Goal: Task Accomplishment & Management: Complete application form

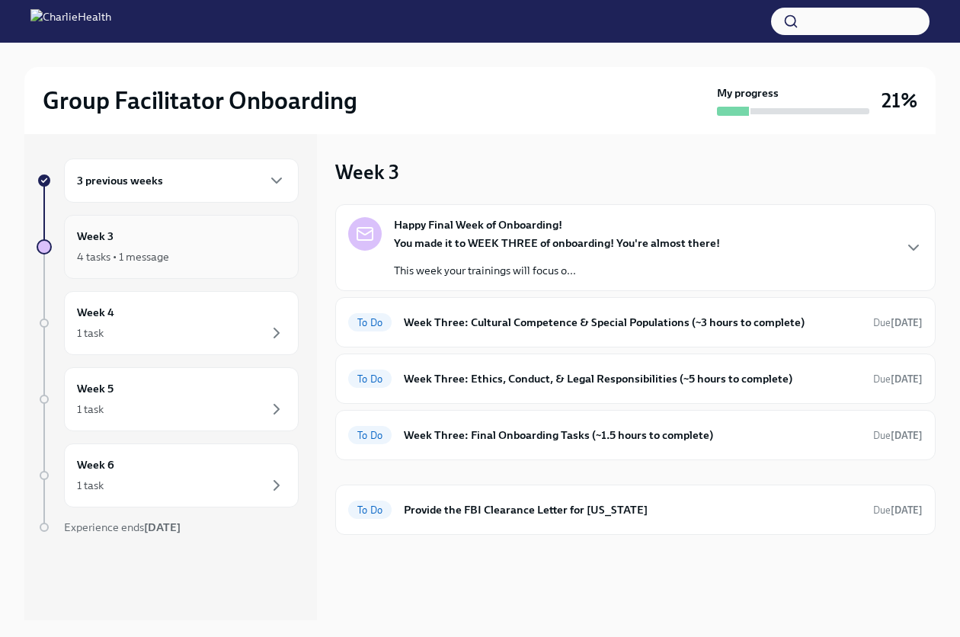
click at [174, 240] on div "Week 3 4 tasks • 1 message" at bounding box center [181, 247] width 209 height 38
click at [139, 183] on h6 "3 previous weeks" at bounding box center [120, 180] width 86 height 17
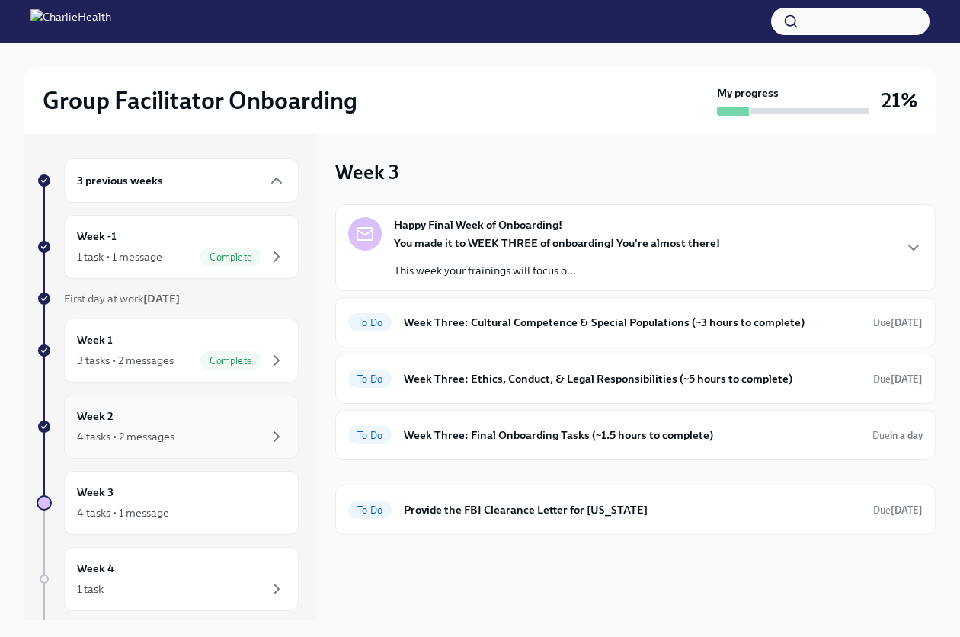
click at [184, 427] on div "4 tasks • 2 messages" at bounding box center [181, 436] width 209 height 18
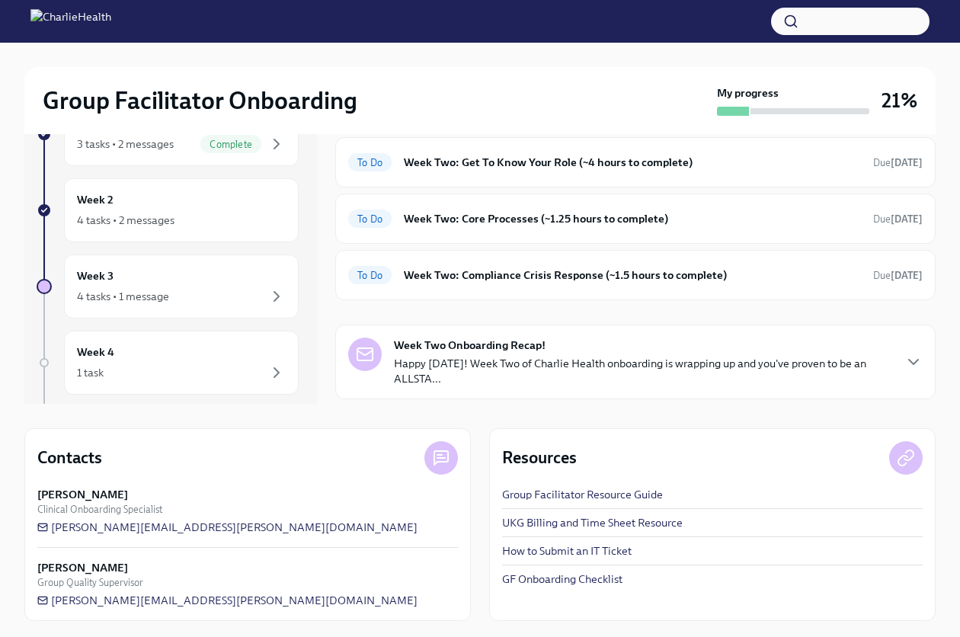
scroll to position [218, 0]
click at [919, 351] on icon "button" at bounding box center [913, 360] width 18 height 18
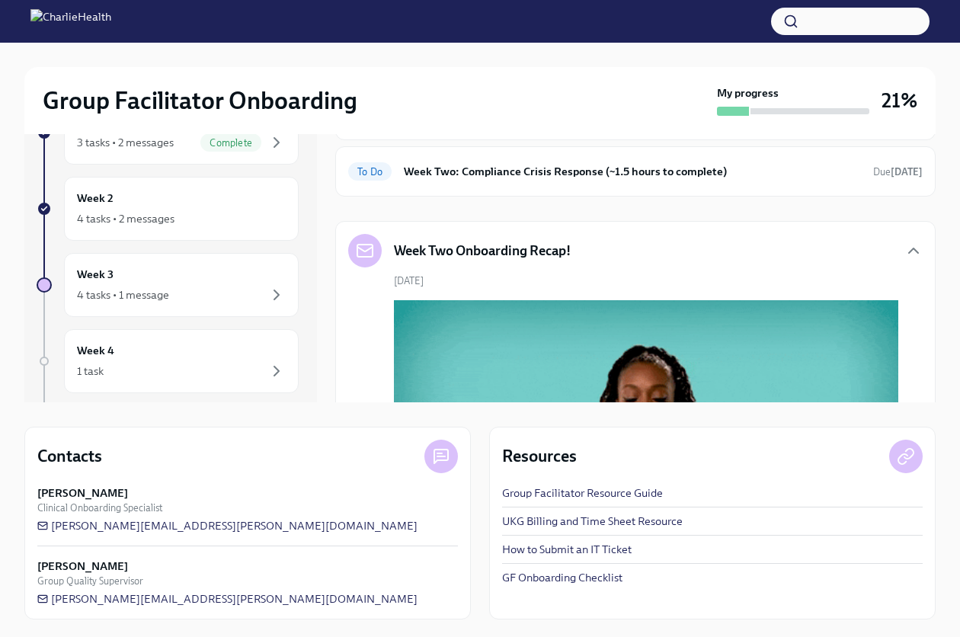
scroll to position [0, 0]
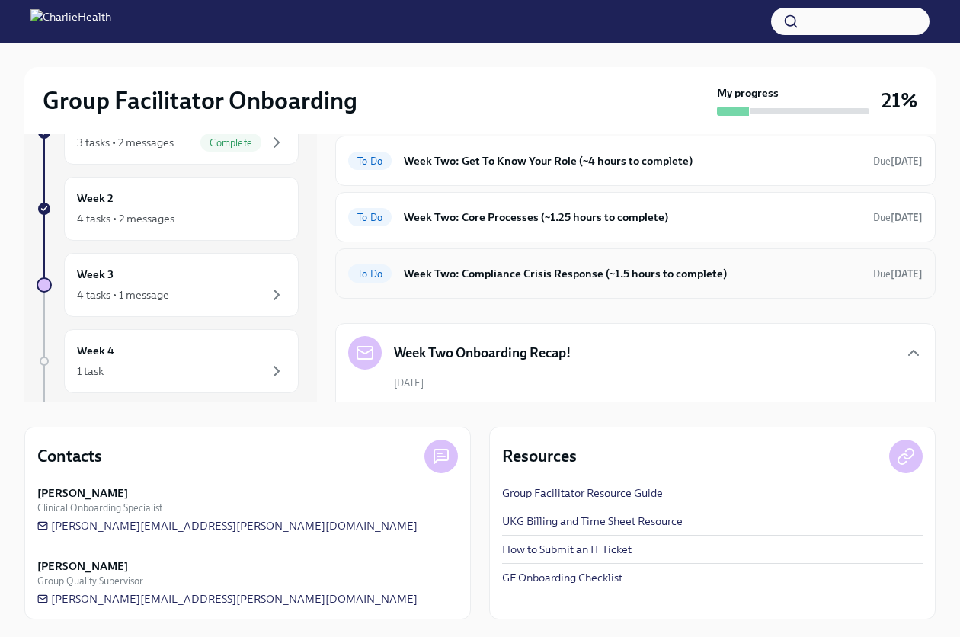
click at [635, 276] on h6 "Week Two: Compliance Crisis Response (~1.5 hours to complete)" at bounding box center [632, 273] width 457 height 17
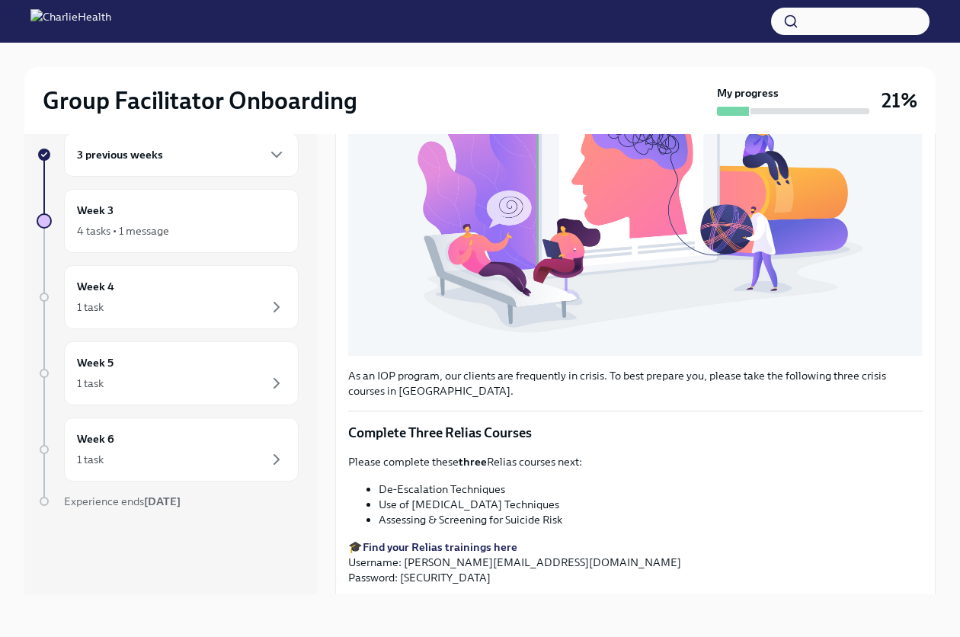
scroll to position [439, 0]
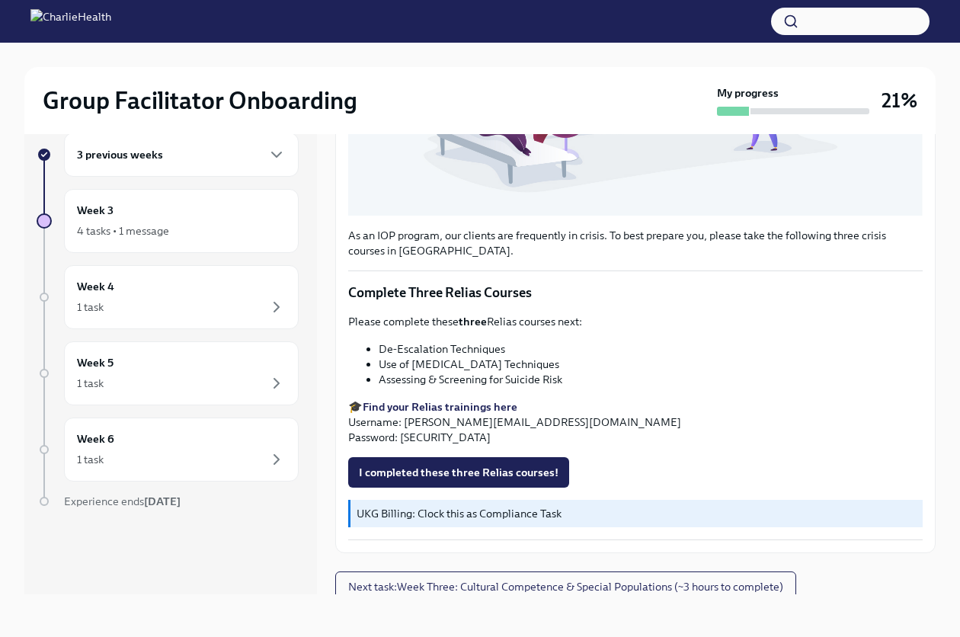
click at [209, 331] on div "3 previous weeks Week 3 4 tasks • 1 message Week 4 1 task Week 5 1 task Week 6 …" at bounding box center [168, 351] width 262 height 437
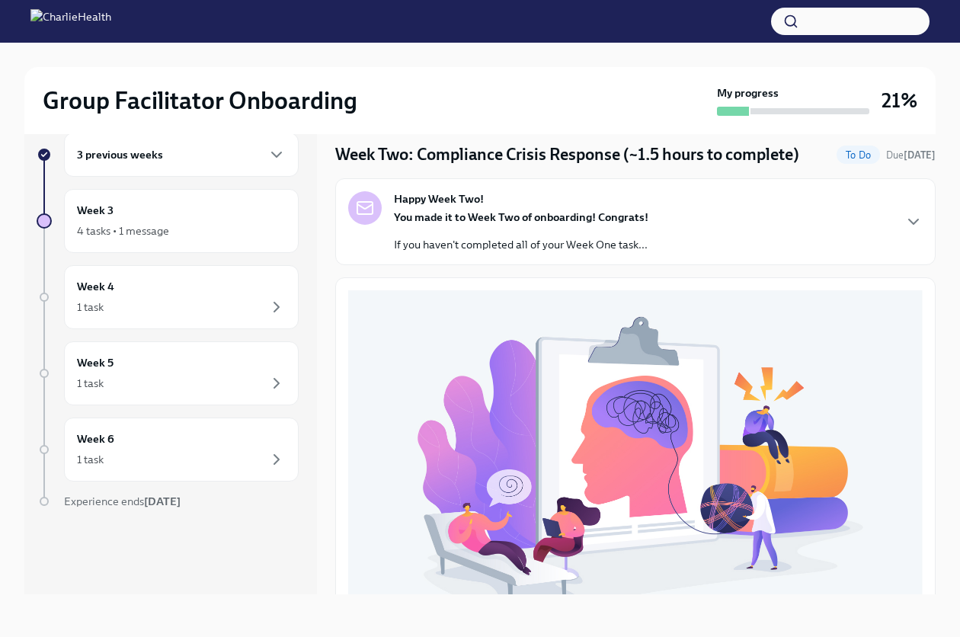
scroll to position [0, 0]
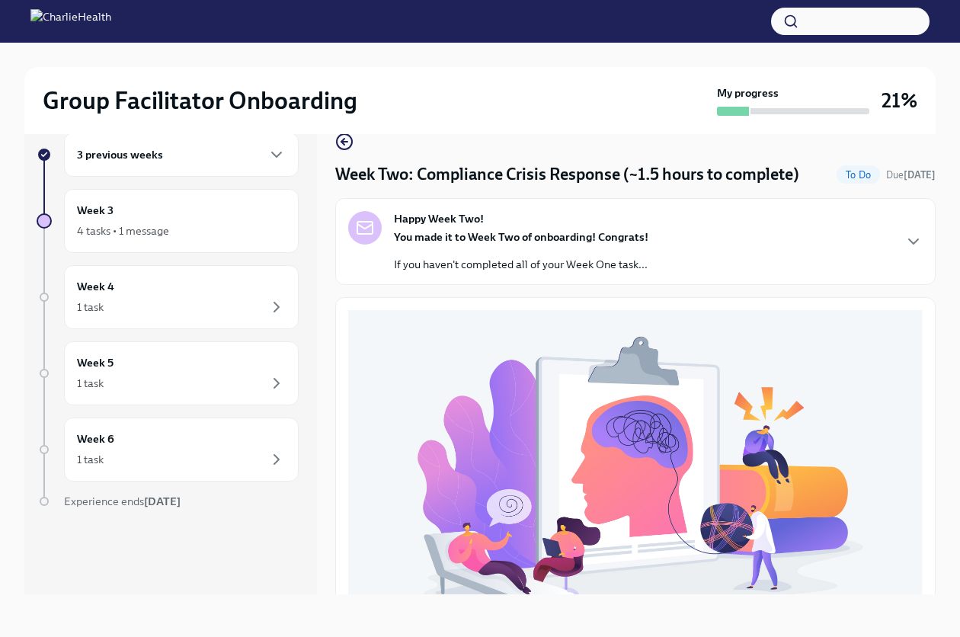
click at [904, 238] on icon "button" at bounding box center [913, 241] width 18 height 18
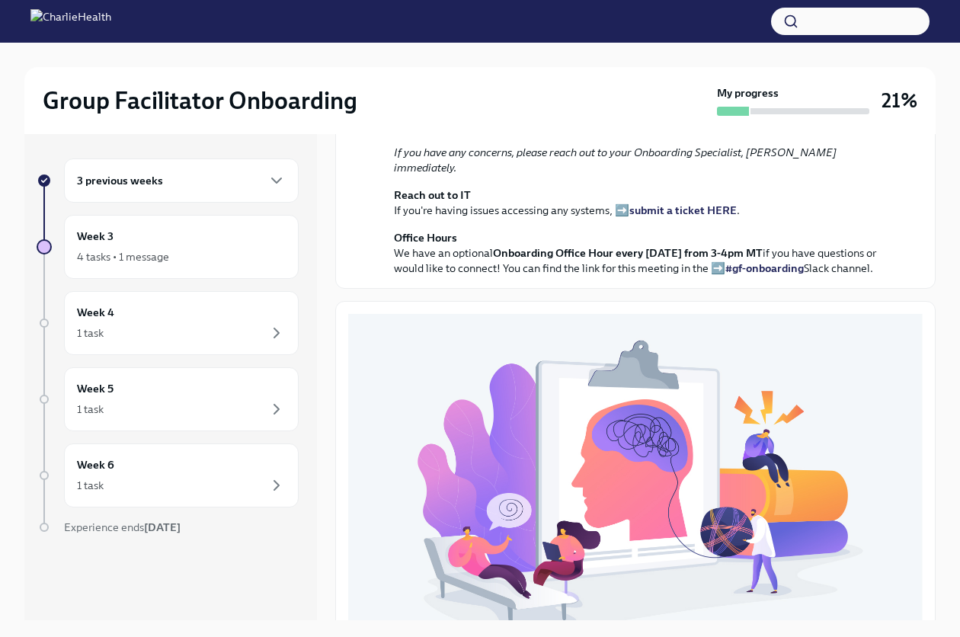
click at [186, 174] on div "3 previous weeks" at bounding box center [181, 180] width 209 height 18
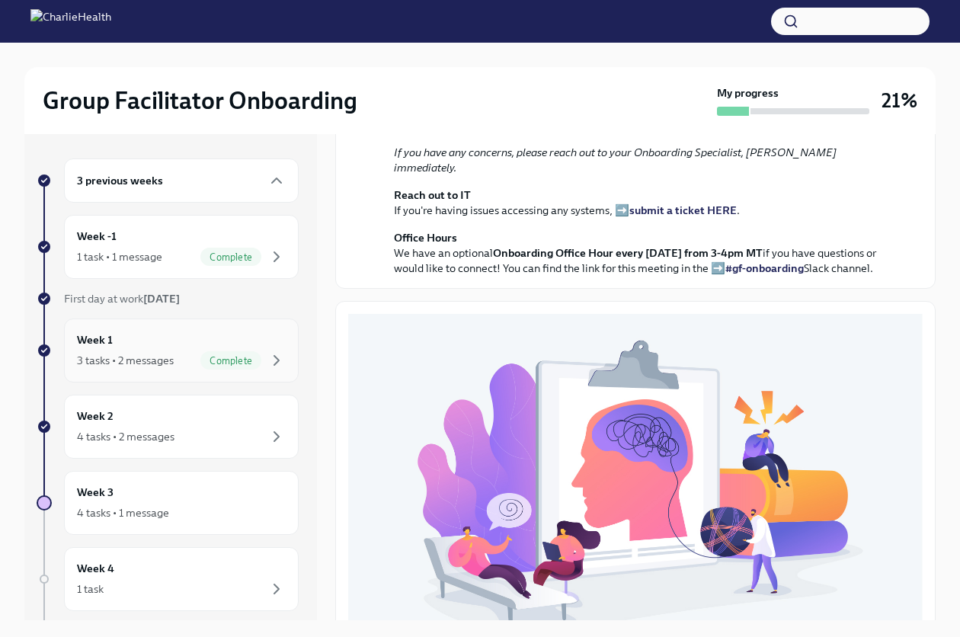
click at [155, 370] on div "Week 1 3 tasks • 2 messages Complete" at bounding box center [181, 350] width 235 height 64
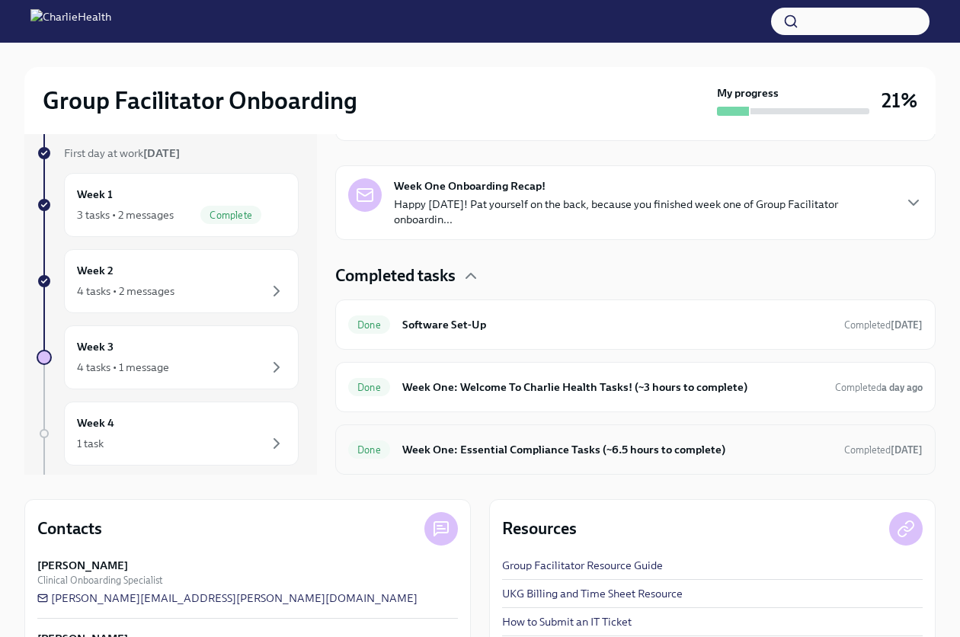
scroll to position [218, 0]
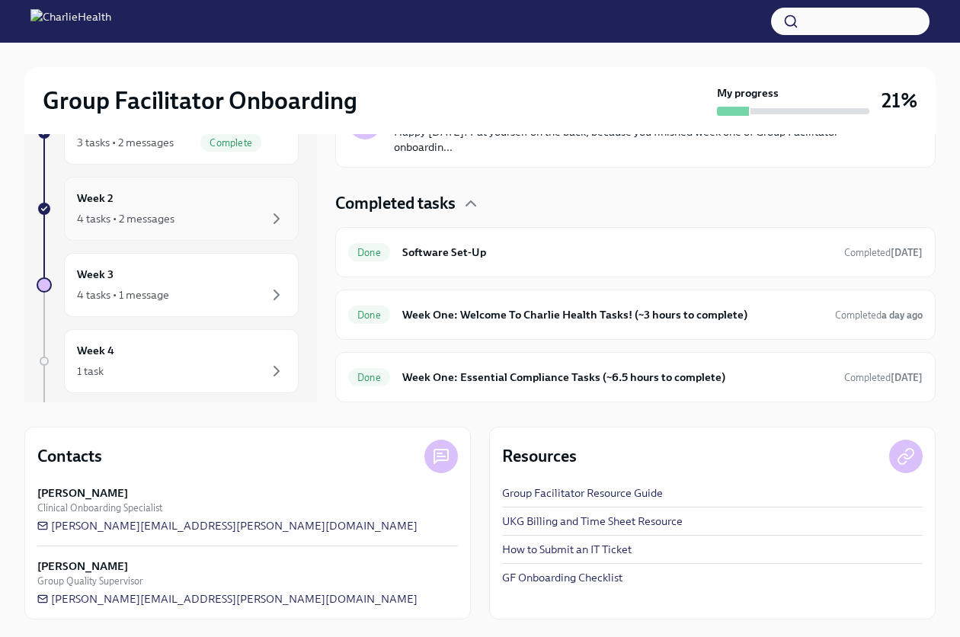
click at [202, 225] on div "4 tasks • 2 messages" at bounding box center [181, 218] width 209 height 18
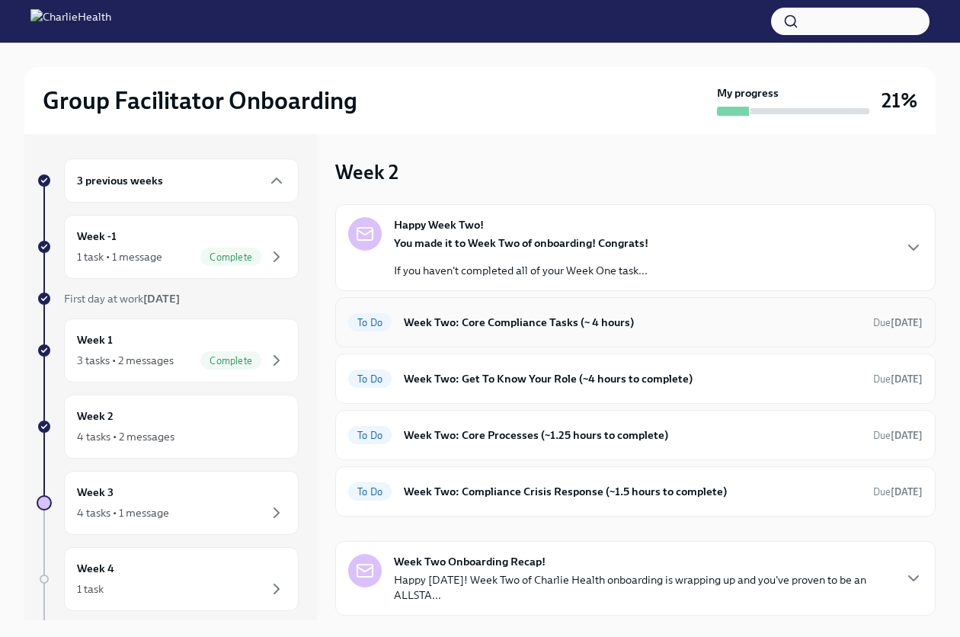
click at [706, 329] on h6 "Week Two: Core Compliance Tasks (~ 4 hours)" at bounding box center [632, 322] width 457 height 17
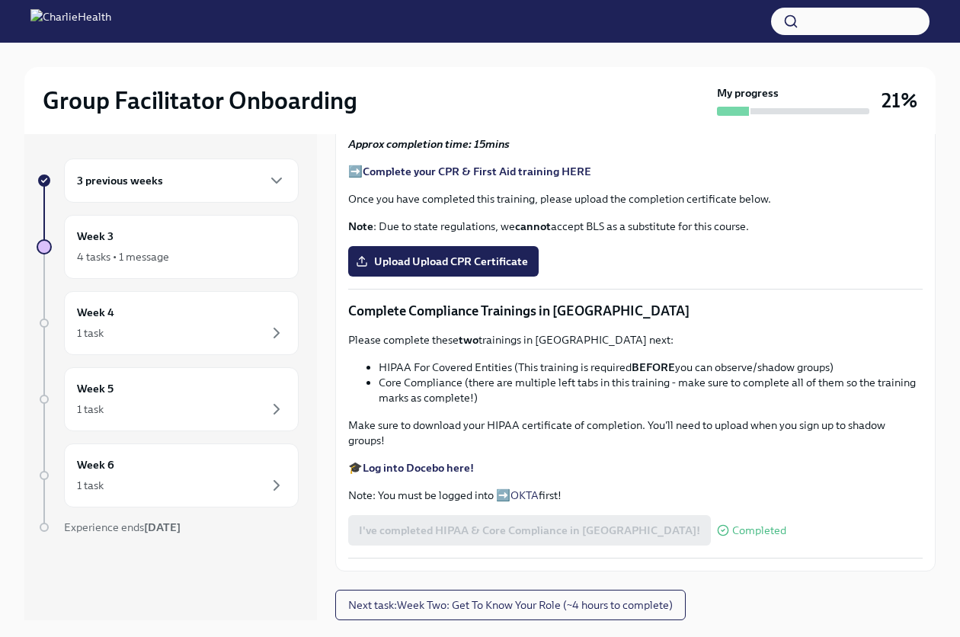
scroll to position [844, 0]
click at [612, 609] on span "Next task : Week Two: Get To Know Your Role (~4 hours to complete)" at bounding box center [510, 604] width 325 height 15
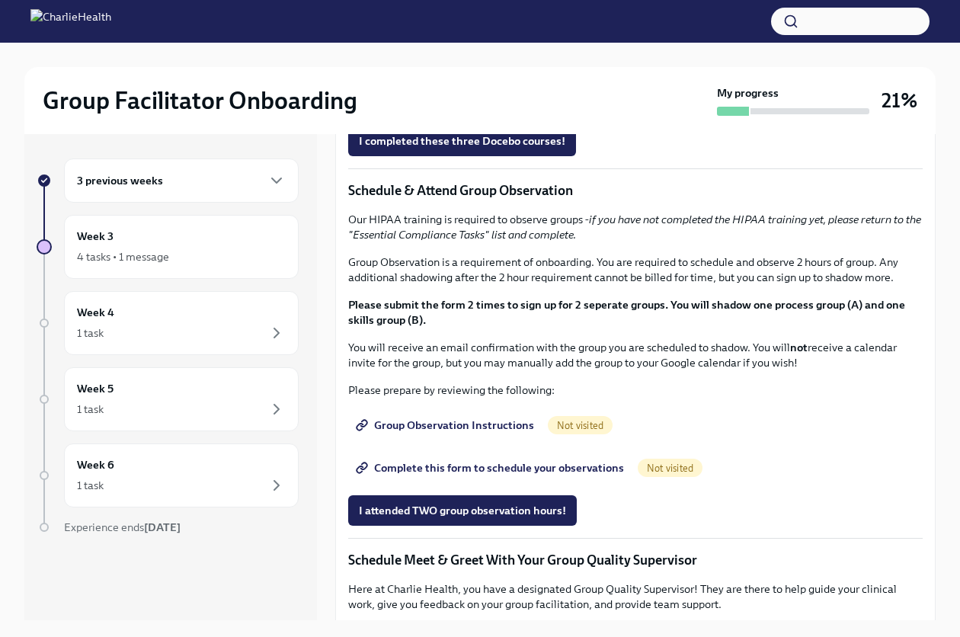
scroll to position [686, 0]
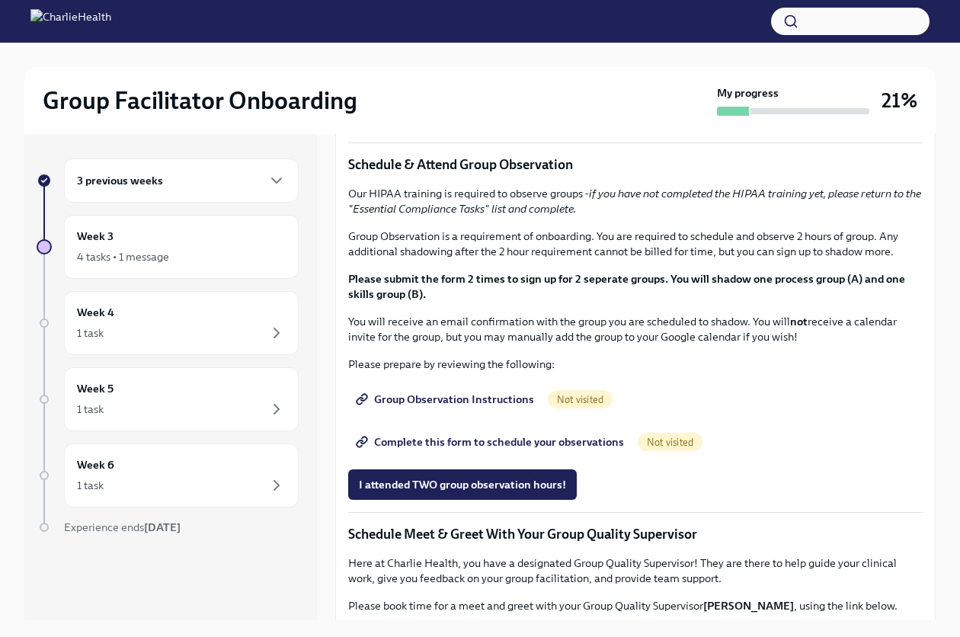
click at [529, 123] on span "I completed these three Docebo courses!" at bounding box center [462, 114] width 206 height 15
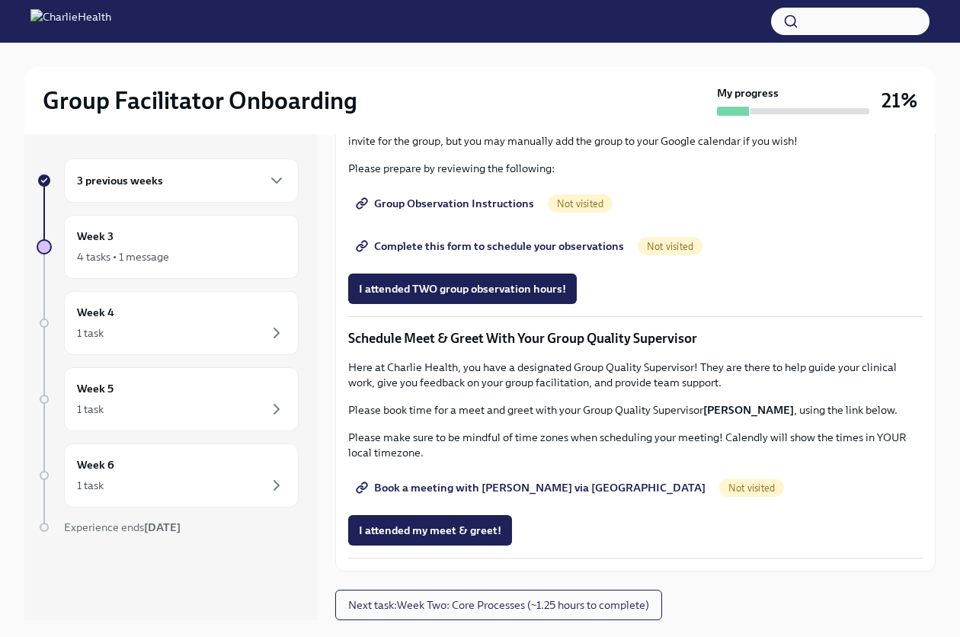
scroll to position [1295, 0]
click at [448, 538] on span "I attended my meet & greet!" at bounding box center [430, 530] width 142 height 15
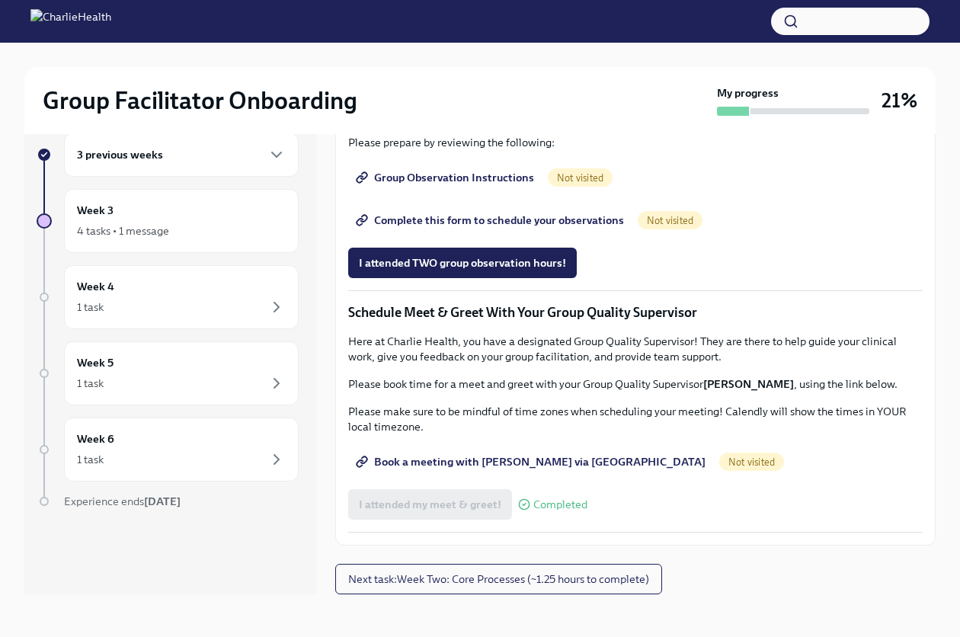
scroll to position [1302, 0]
click at [514, 587] on button "Next task : Week Two: Core Processes (~1.25 hours to complete)" at bounding box center [498, 579] width 327 height 30
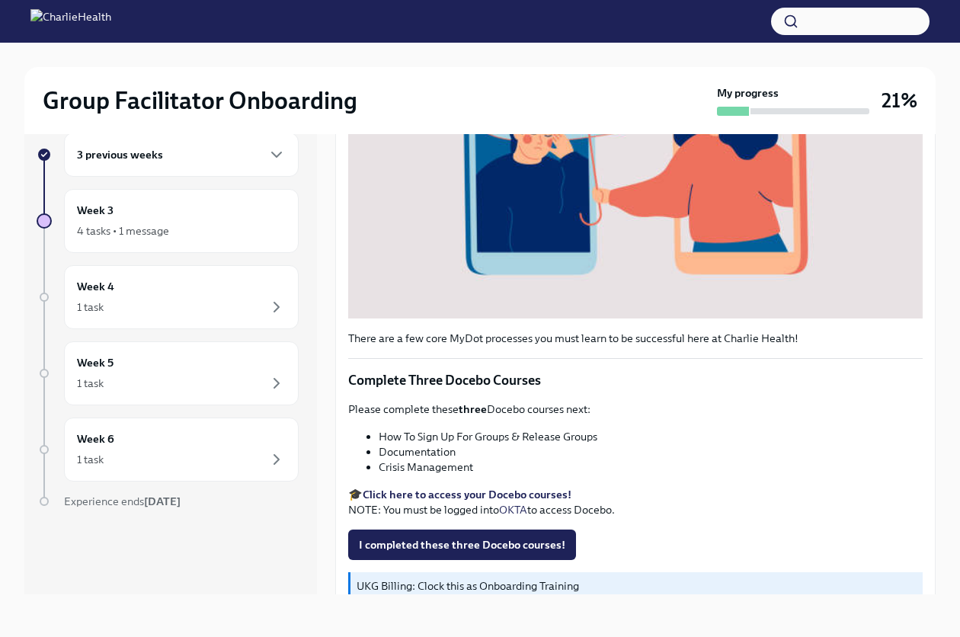
scroll to position [381, 0]
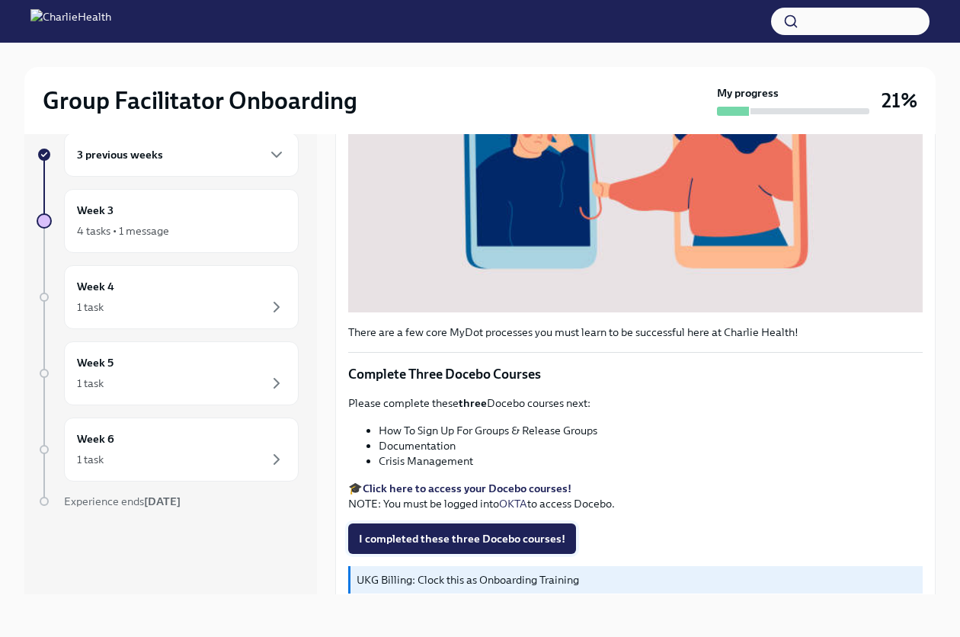
click at [477, 536] on span "I completed these three Docebo courses!" at bounding box center [462, 538] width 206 height 15
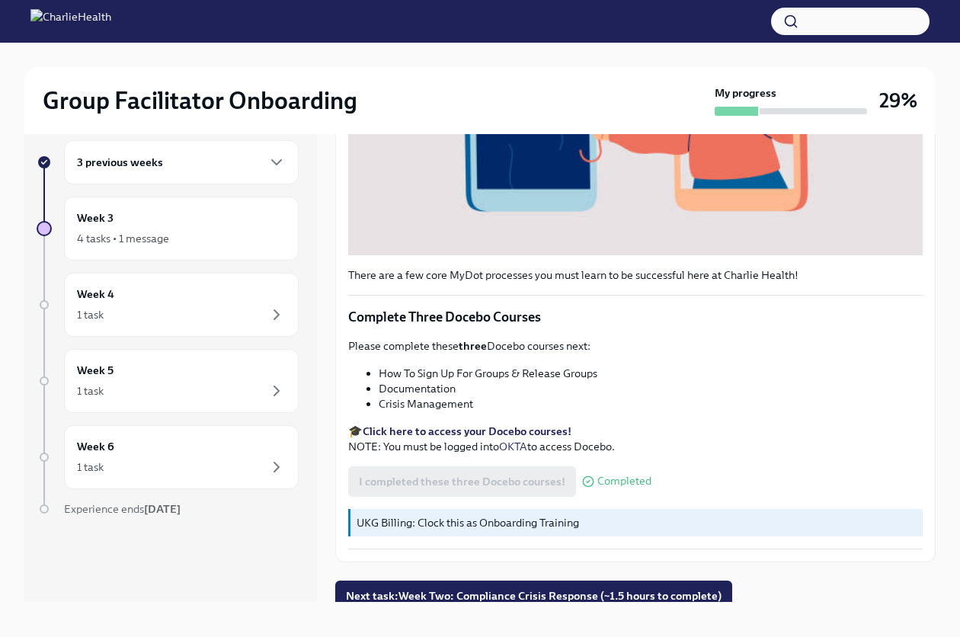
scroll to position [26, 0]
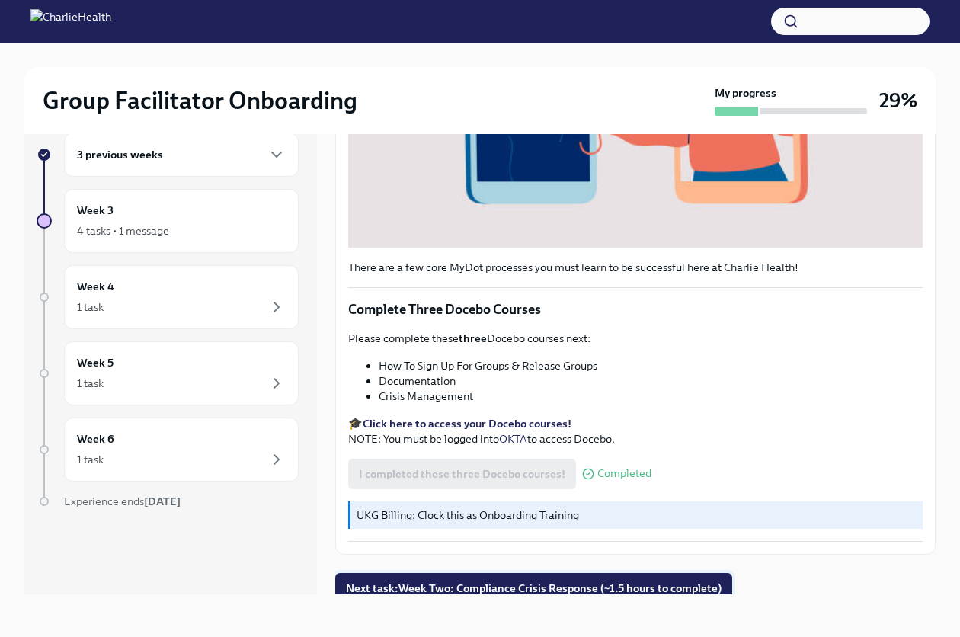
click at [545, 583] on span "Next task : Week Two: Compliance Crisis Response (~1.5 hours to complete)" at bounding box center [534, 587] width 376 height 15
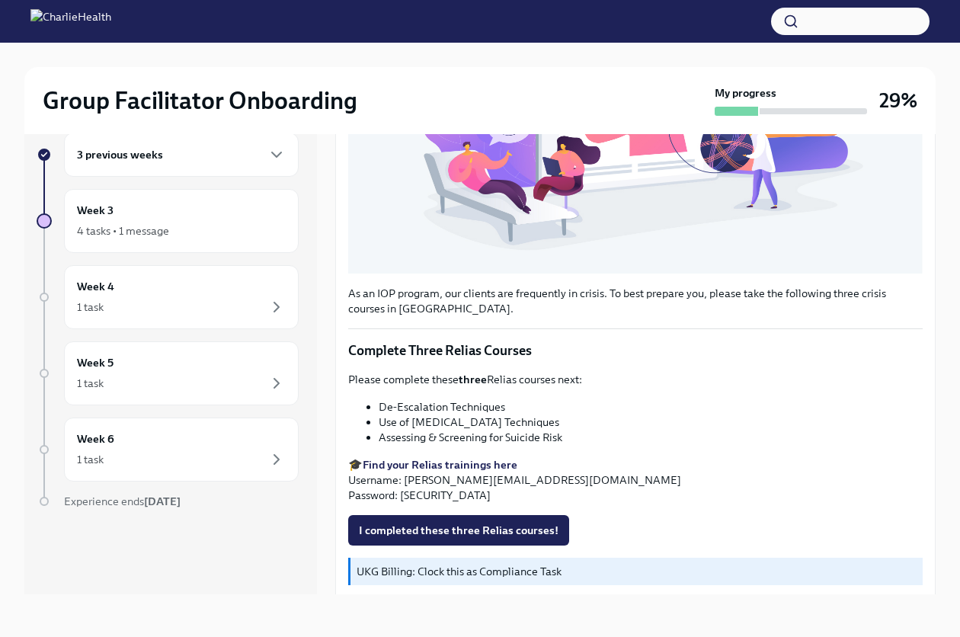
scroll to position [439, 0]
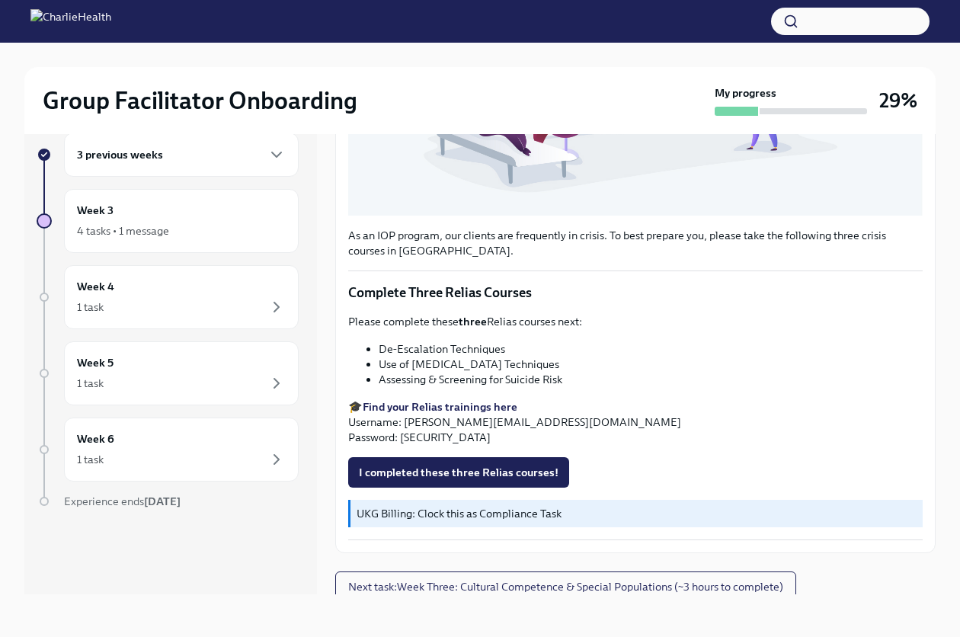
click at [423, 400] on strong "Find your Relias trainings here" at bounding box center [440, 407] width 155 height 14
